Goal: Information Seeking & Learning: Compare options

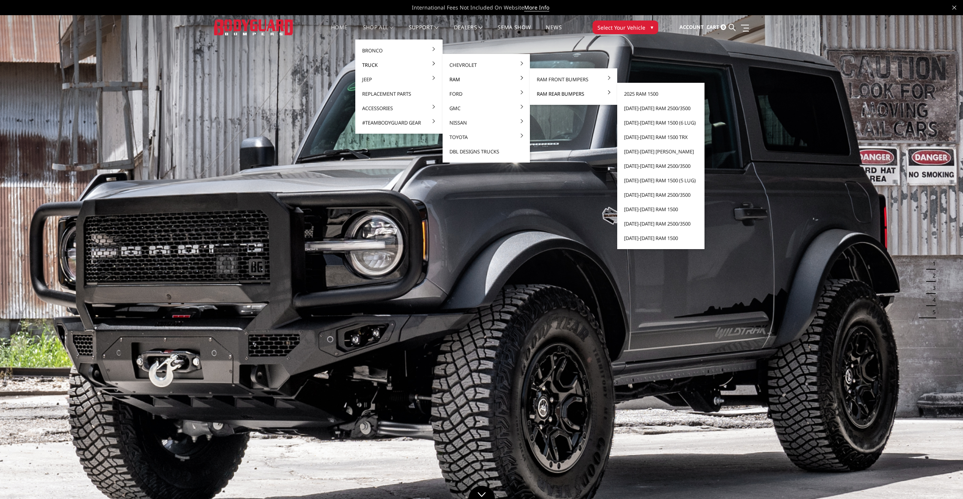
click at [574, 95] on link "Ram Rear Bumpers" at bounding box center [573, 94] width 81 height 14
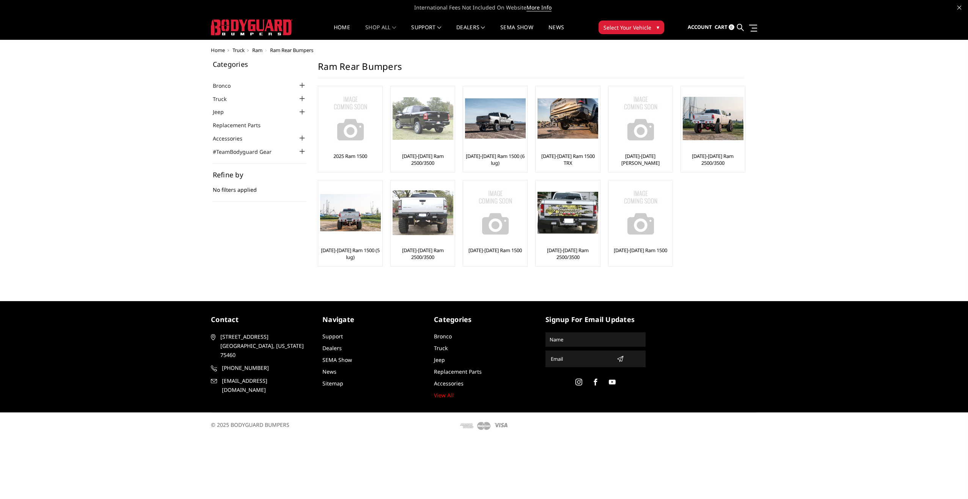
click at [432, 122] on img at bounding box center [423, 118] width 61 height 42
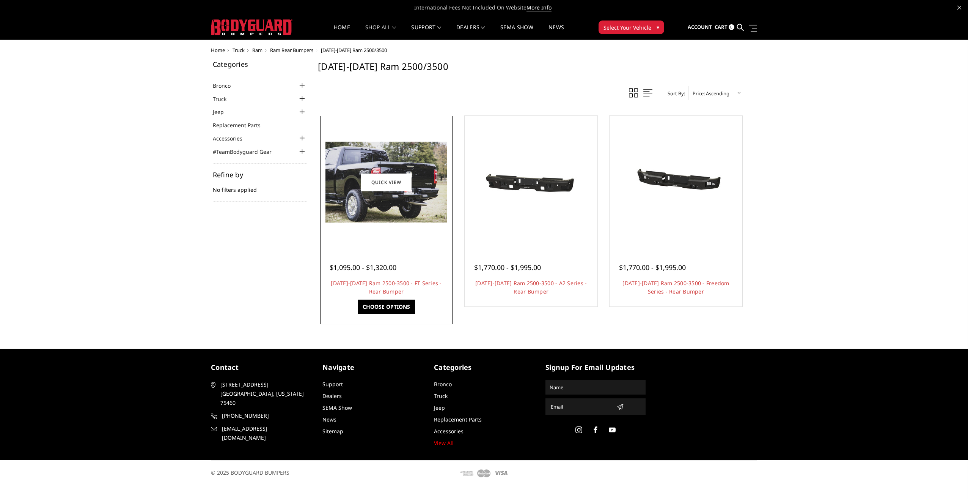
click at [417, 208] on img at bounding box center [386, 182] width 121 height 81
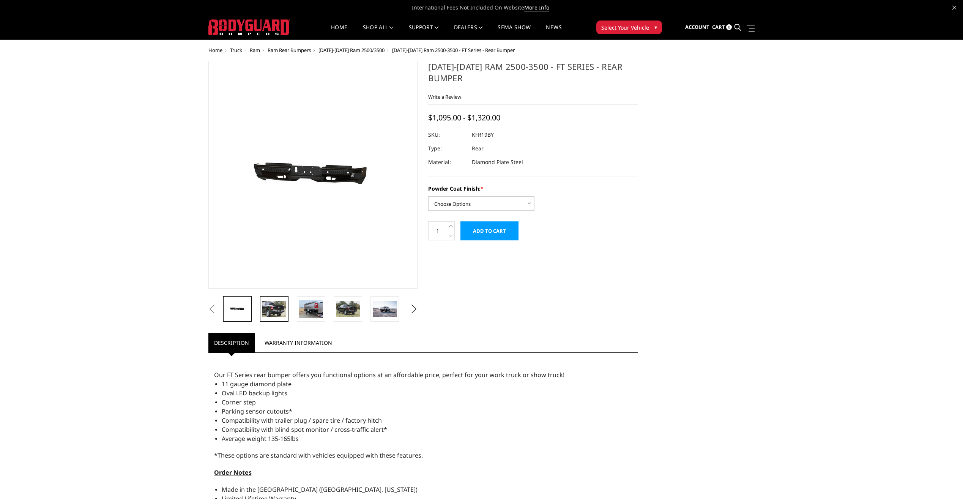
click at [278, 310] on img at bounding box center [274, 309] width 24 height 16
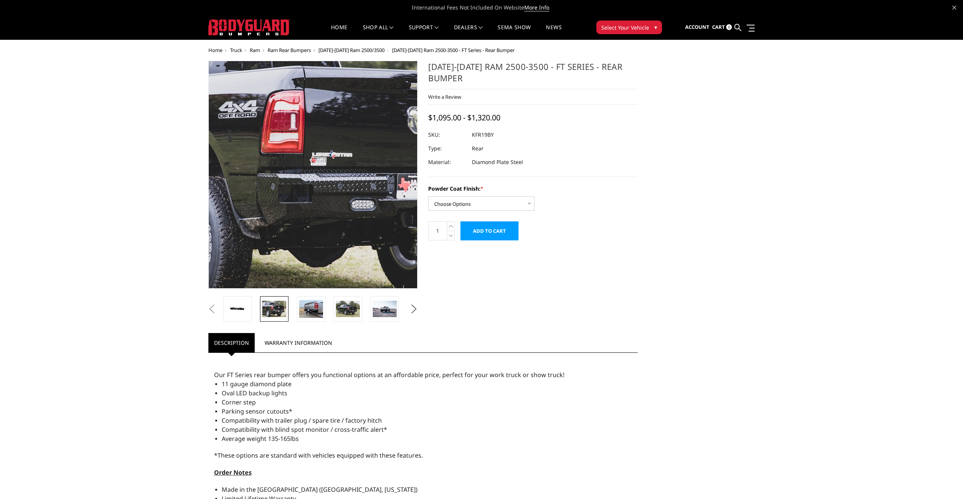
click at [303, 236] on img at bounding box center [326, 149] width 486 height 324
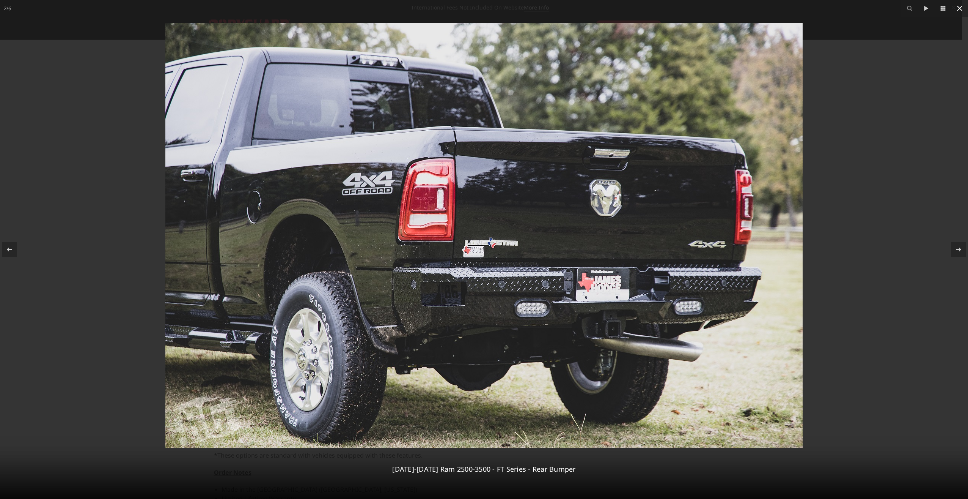
click at [963, 9] on icon at bounding box center [959, 8] width 9 height 9
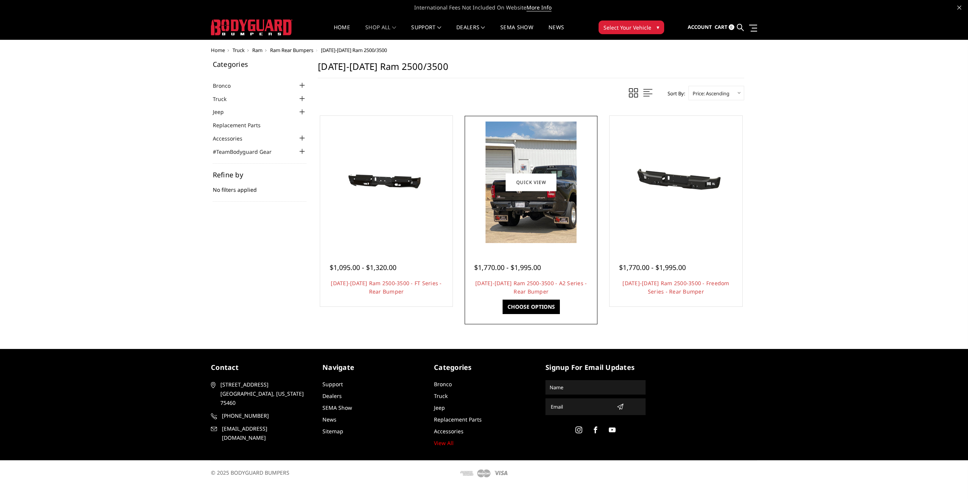
click at [537, 197] on img at bounding box center [531, 181] width 91 height 121
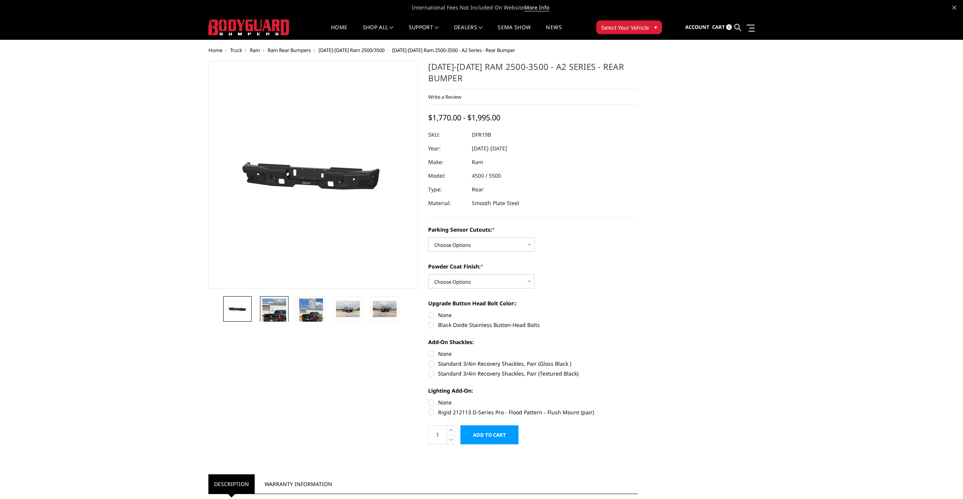
click at [272, 313] on img at bounding box center [274, 314] width 24 height 32
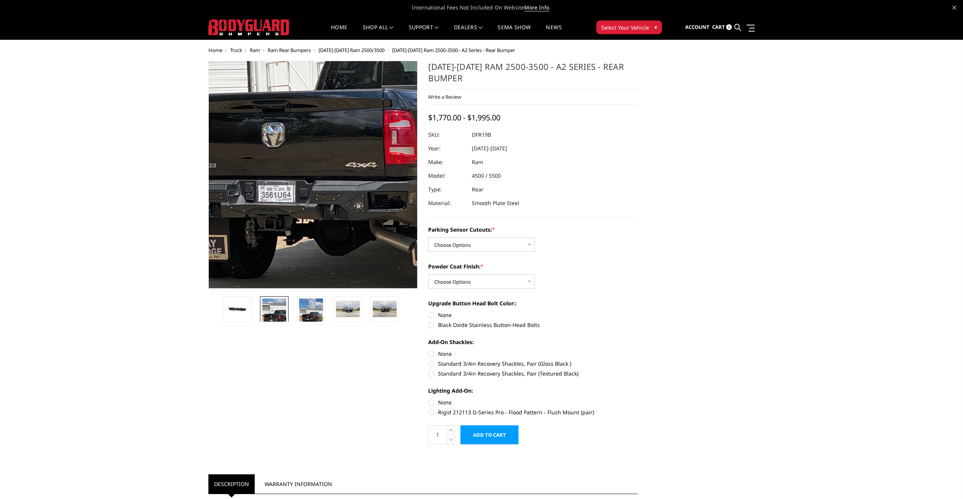
click at [303, 231] on img at bounding box center [320, 103] width 364 height 486
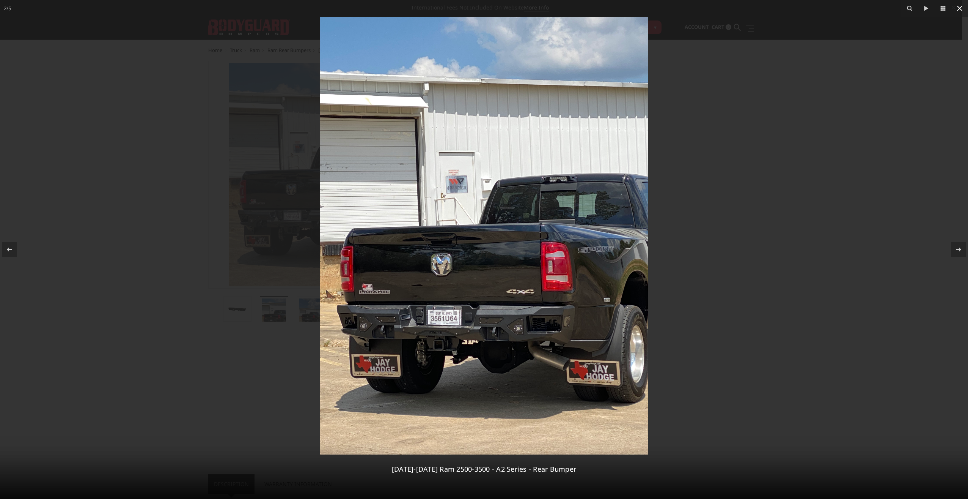
click at [962, 6] on icon at bounding box center [959, 8] width 9 height 9
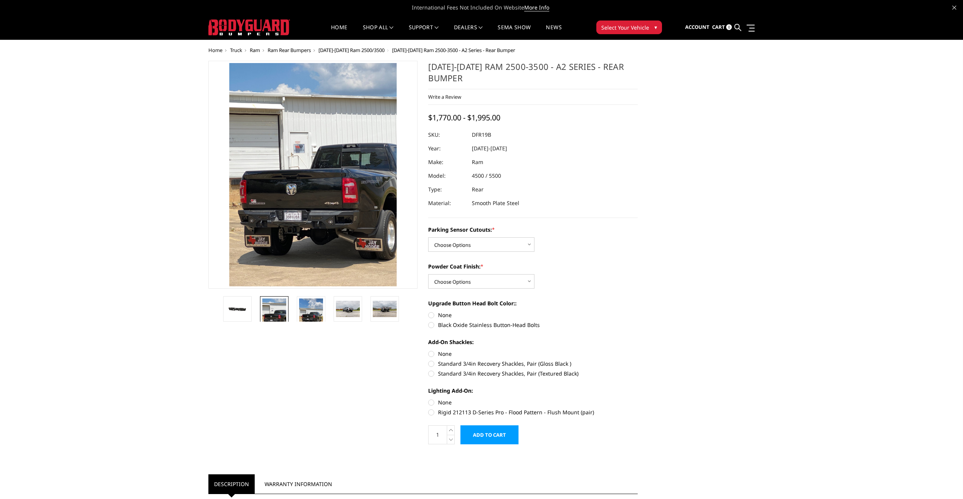
click at [357, 51] on span "[DATE]-[DATE] Ram 2500/3500" at bounding box center [351, 50] width 66 height 7
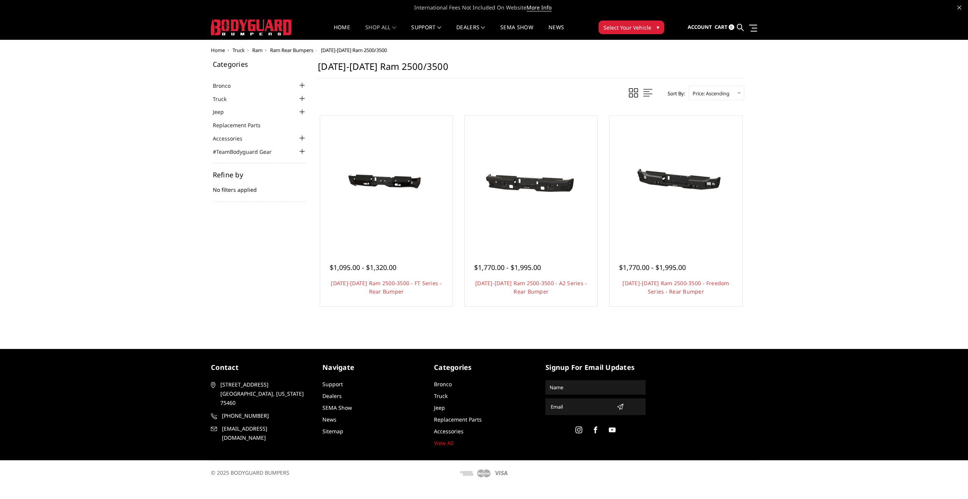
click at [302, 99] on div at bounding box center [301, 98] width 9 height 9
click at [299, 121] on div at bounding box center [301, 121] width 9 height 9
click at [254, 132] on link "Ram Front Bumpers" at bounding box center [263, 132] width 87 height 8
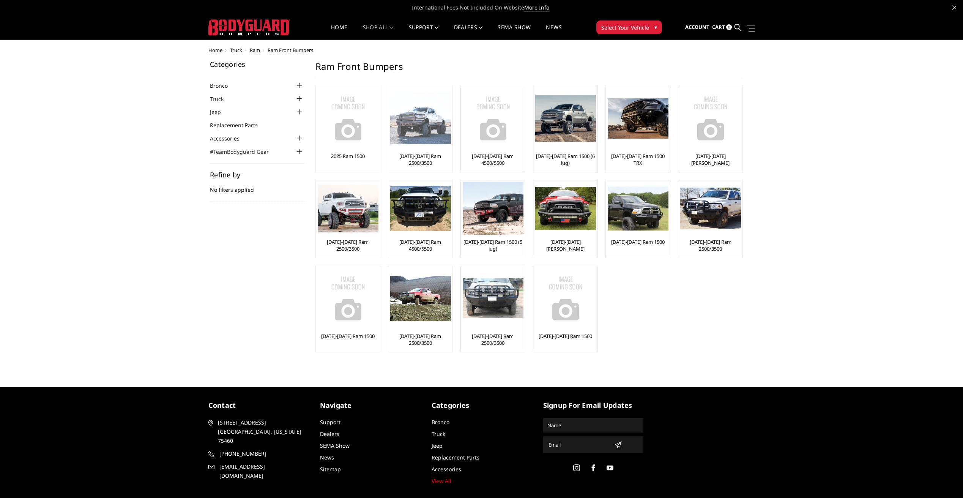
click at [428, 126] on img at bounding box center [420, 119] width 61 height 52
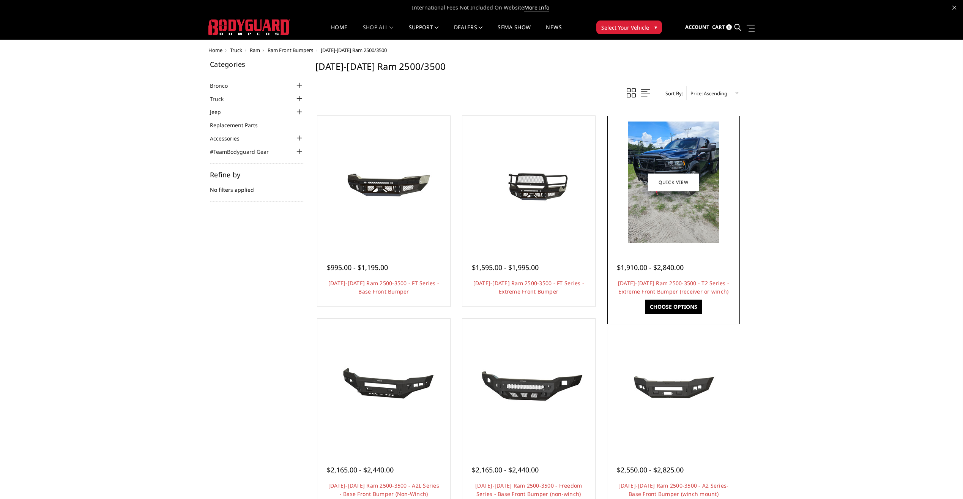
click at [682, 215] on img at bounding box center [673, 181] width 91 height 121
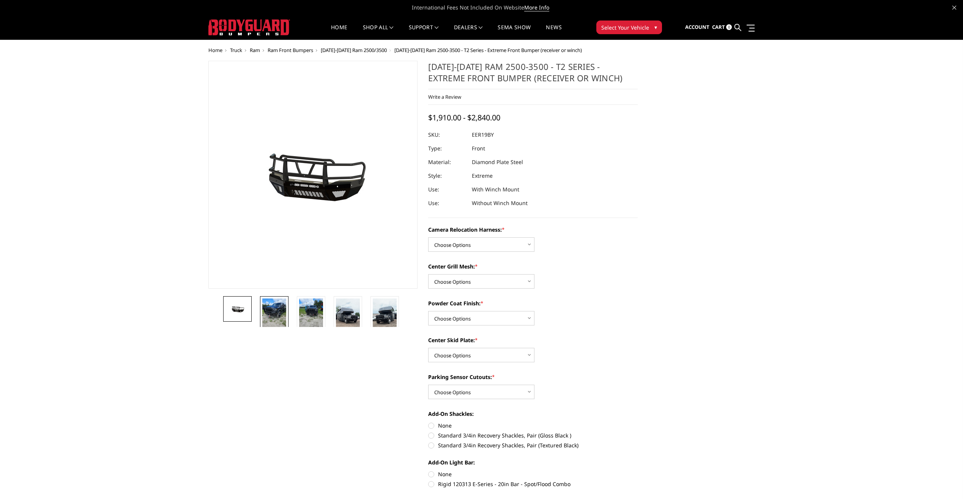
click at [277, 317] on img at bounding box center [274, 314] width 24 height 32
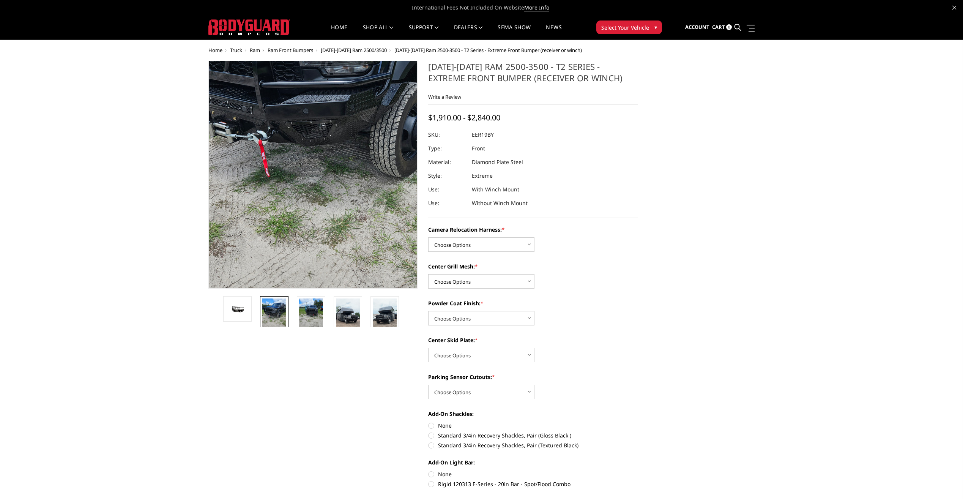
click at [288, 216] on img at bounding box center [332, 127] width 364 height 486
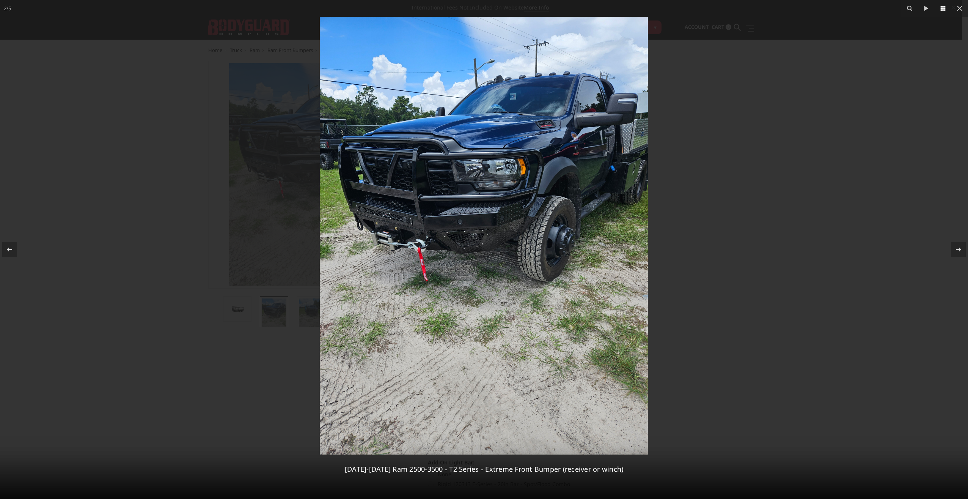
drag, startPoint x: 961, startPoint y: 9, endPoint x: 948, endPoint y: 11, distance: 13.2
click at [961, 8] on icon at bounding box center [959, 8] width 9 height 9
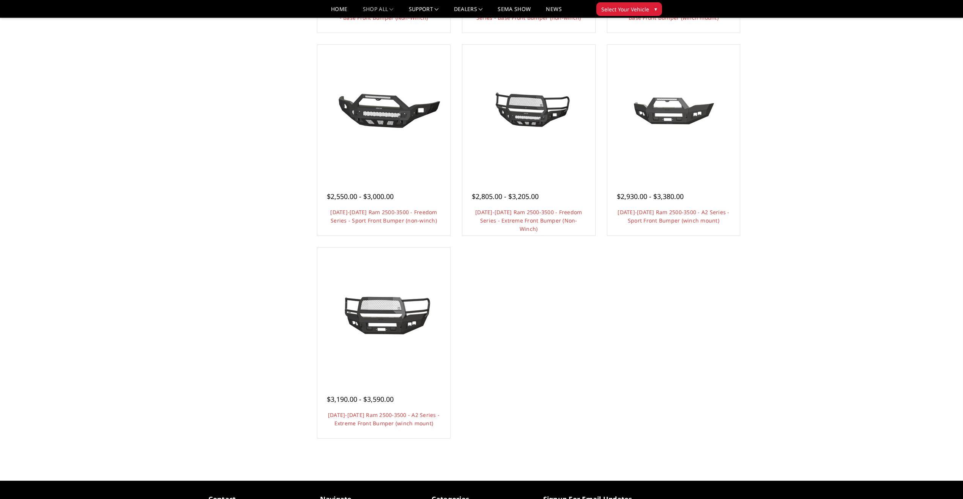
scroll to position [455, 0]
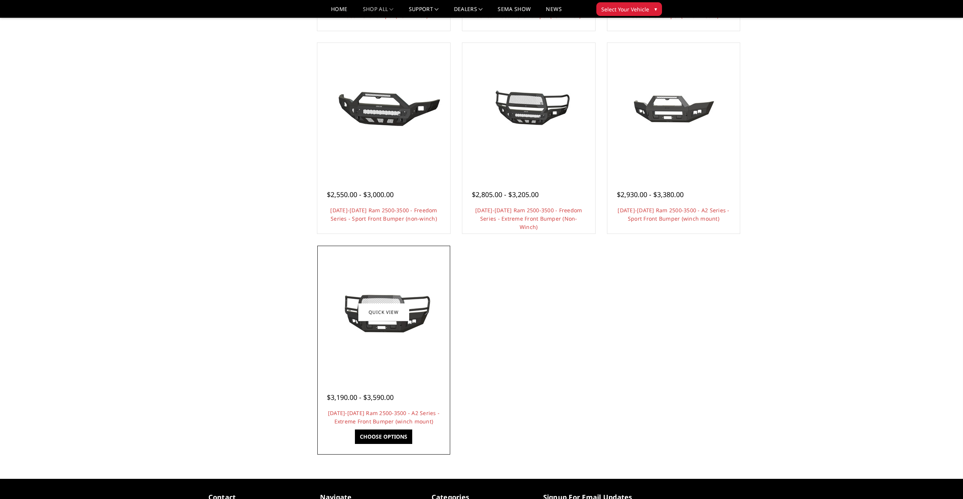
click at [385, 327] on img at bounding box center [383, 312] width 121 height 55
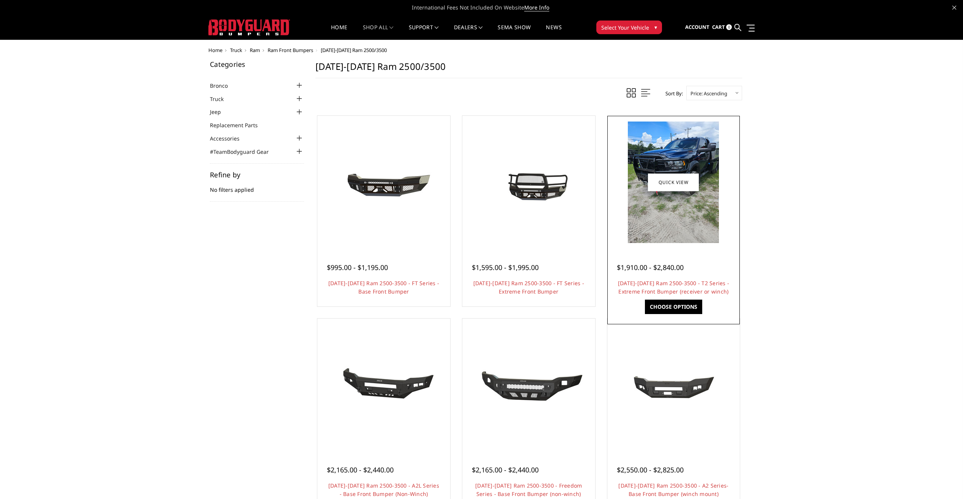
click at [668, 194] on img at bounding box center [673, 181] width 91 height 121
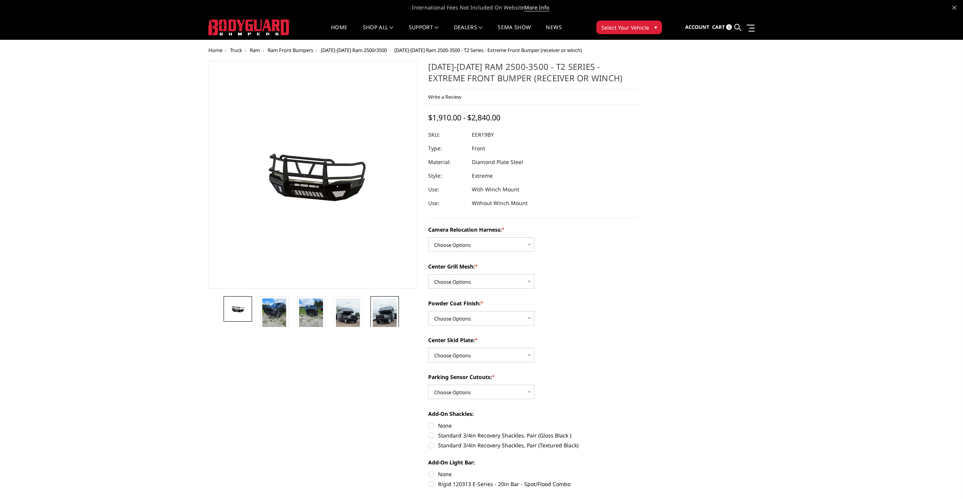
click at [380, 319] on img at bounding box center [385, 319] width 24 height 42
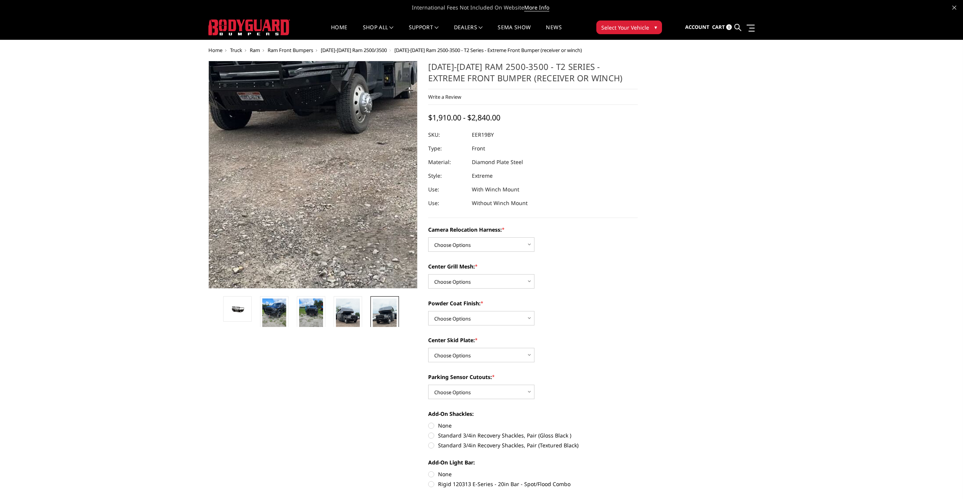
click at [325, 210] on img at bounding box center [304, 88] width 273 height 486
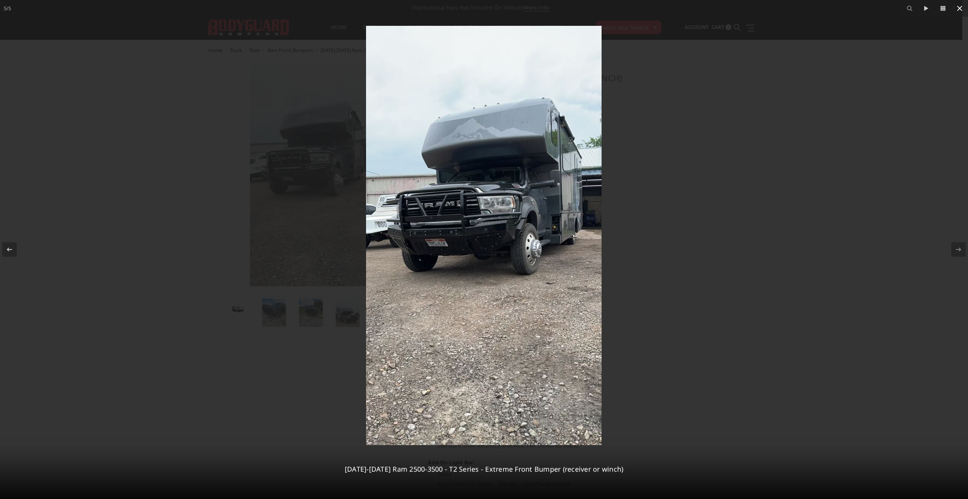
click at [961, 7] on icon at bounding box center [959, 8] width 5 height 5
